Goal: Transaction & Acquisition: Purchase product/service

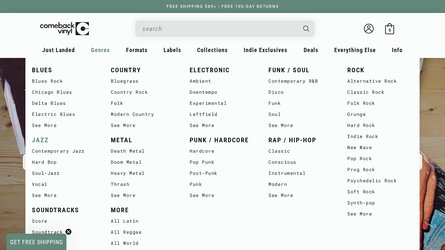
click at [45, 135] on link "JAZZ" at bounding box center [65, 140] width 66 height 11
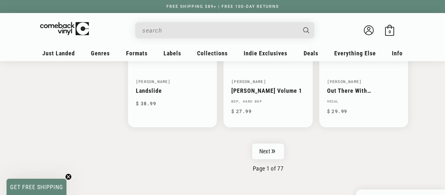
scroll to position [1079, 0]
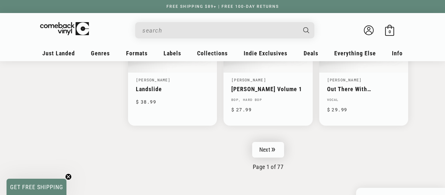
click at [270, 148] on link "Next" at bounding box center [268, 150] width 32 height 16
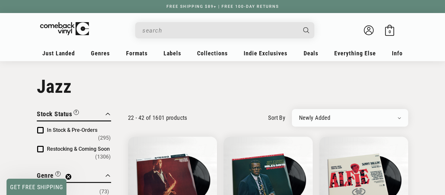
click at [268, 25] on input "When autocomplete results are available use up and down arrows to review and en…" at bounding box center [219, 30] width 154 height 13
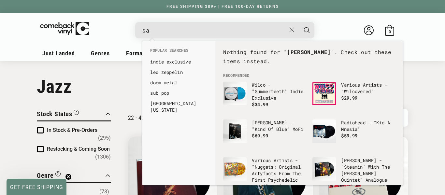
type input "s"
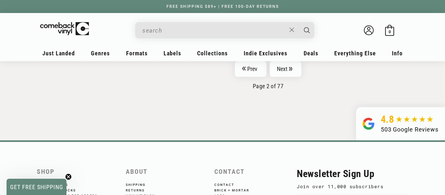
scroll to position [1185, 0]
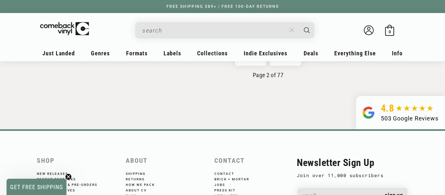
click at [286, 31] on button "Close" at bounding box center [292, 30] width 12 height 14
click at [268, 33] on input "When autocomplete results are available use up and down arrows to review and en…" at bounding box center [219, 30] width 154 height 13
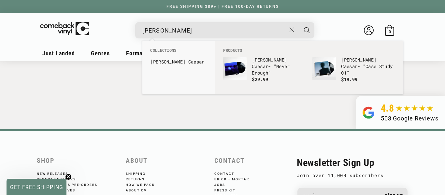
type input "daniel caesar"
click at [298, 22] on button "Search" at bounding box center [306, 30] width 16 height 16
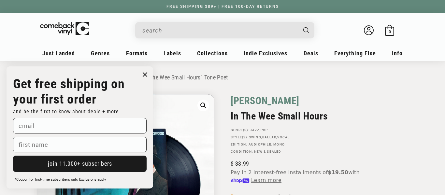
click at [237, 103] on link "Frank Sinatra" at bounding box center [264, 100] width 69 height 13
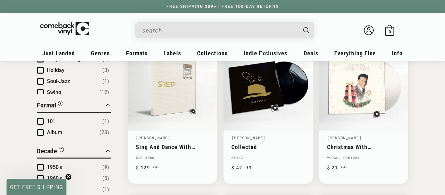
scroll to position [246, 0]
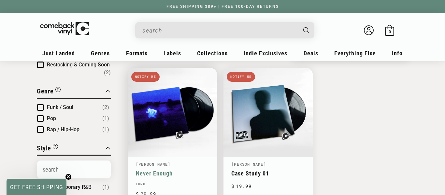
type input "[PERSON_NAME]"
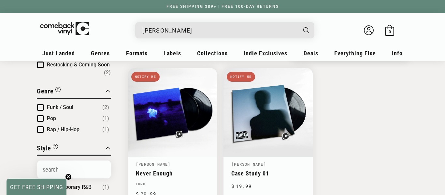
scroll to position [69, 0]
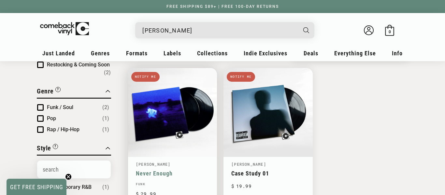
click at [147, 170] on link "Never Enough" at bounding box center [172, 173] width 73 height 7
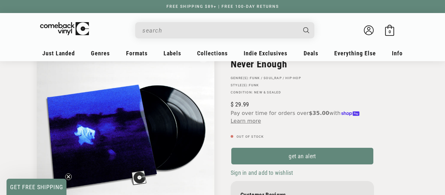
scroll to position [47, 0]
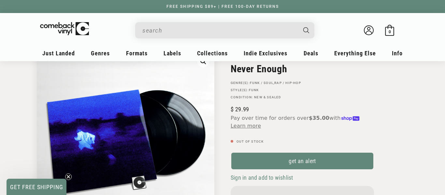
click at [277, 30] on input "When autocomplete results are available use up and down arrows to review and en…" at bounding box center [219, 30] width 154 height 13
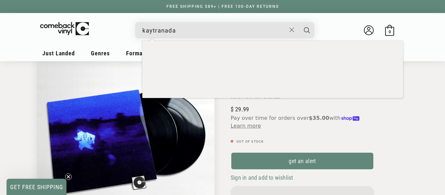
type input "kaytranada"
click at [298, 22] on button "Search" at bounding box center [306, 30] width 16 height 16
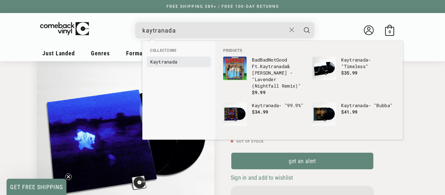
click at [173, 62] on b "Kaytranada" at bounding box center [163, 62] width 27 height 6
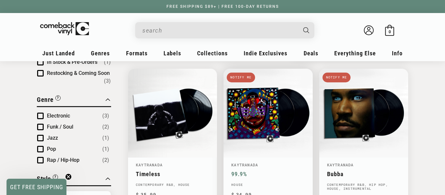
scroll to position [65, 0]
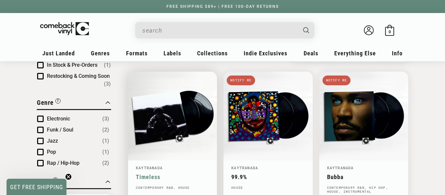
click at [169, 173] on link "Timeless" at bounding box center [172, 176] width 73 height 7
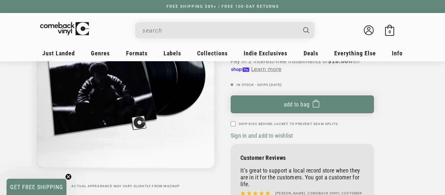
scroll to position [104, 0]
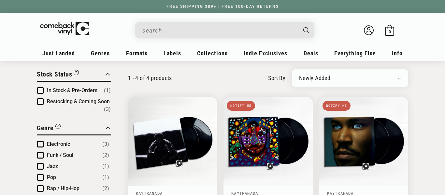
scroll to position [65, 0]
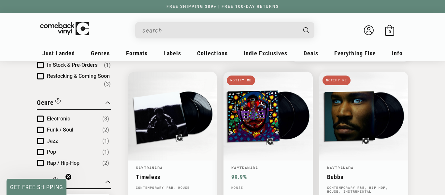
click at [286, 173] on link "99.9%" at bounding box center [267, 176] width 73 height 7
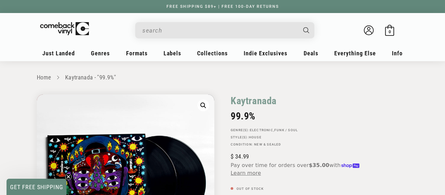
click at [274, 22] on div "Search" at bounding box center [228, 30] width 173 height 16
click at [277, 30] on input "When autocomplete results are available use up and down arrows to review and en…" at bounding box center [219, 30] width 154 height 13
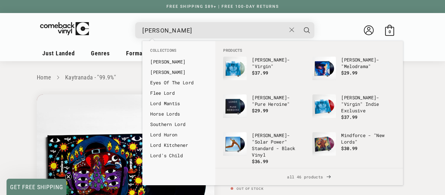
type input "Lorde"
click at [298, 22] on button "Search" at bounding box center [306, 30] width 16 height 16
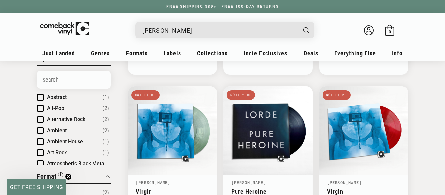
scroll to position [206, 0]
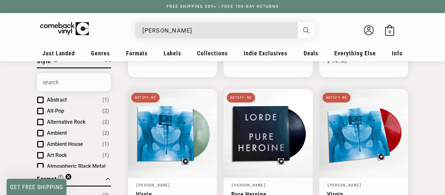
click at [301, 33] on button "Search" at bounding box center [307, 30] width 18 height 16
click at [234, 27] on input "Lorde" at bounding box center [219, 30] width 154 height 13
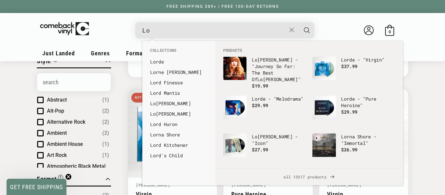
type input "L"
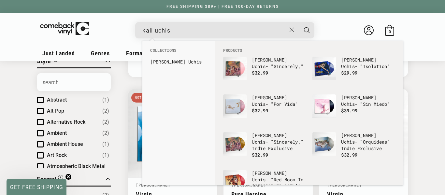
type input "kali uchis"
click at [298, 22] on button "Search" at bounding box center [306, 30] width 16 height 16
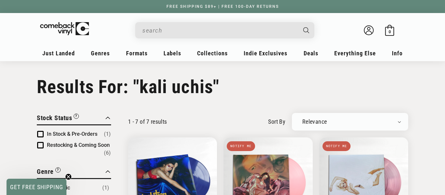
type input "kali uchis"
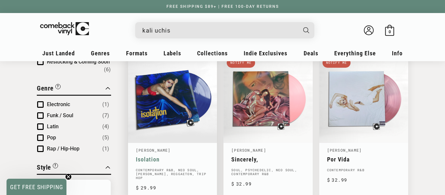
scroll to position [65, 0]
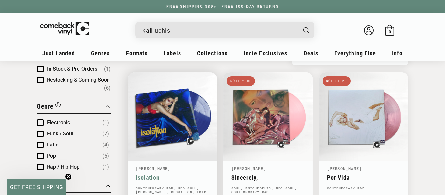
click at [176, 174] on link "Isolation" at bounding box center [172, 177] width 73 height 7
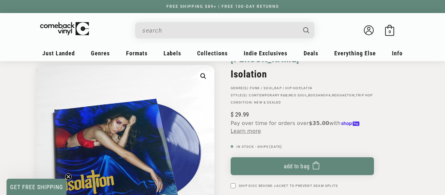
scroll to position [52, 0]
